Goal: Information Seeking & Learning: Learn about a topic

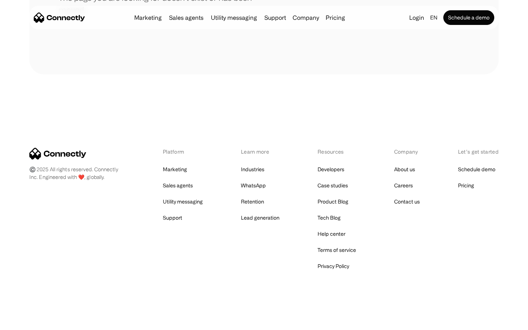
scroll to position [134, 0]
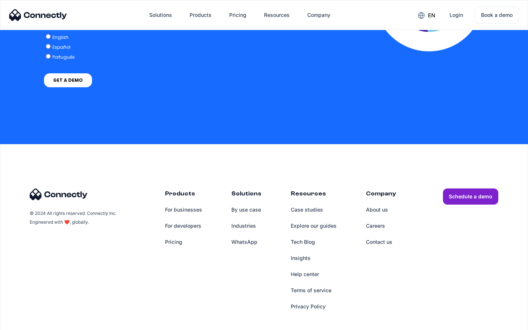
scroll to position [1608, 0]
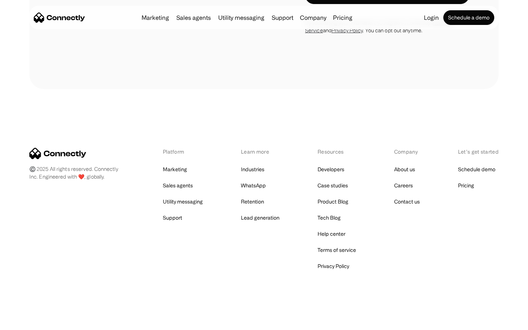
scroll to position [410, 0]
